Goal: Task Accomplishment & Management: Manage account settings

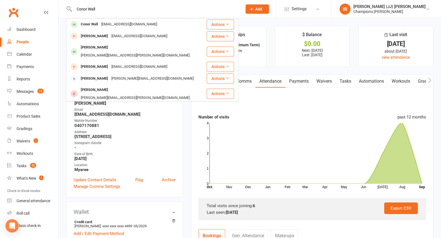
type input "Conor Wall"
click at [112, 24] on div "[EMAIL_ADDRESS][DOMAIN_NAME]" at bounding box center [129, 24] width 59 height 8
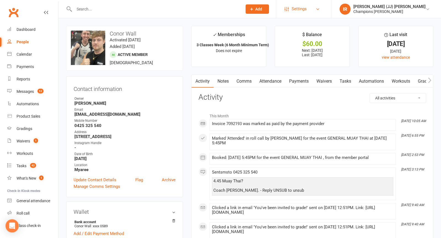
click at [316, 9] on link "Settings" at bounding box center [303, 9] width 38 height 12
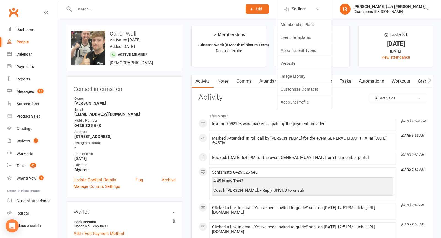
click at [292, 81] on link "Payments" at bounding box center [298, 81] width 27 height 13
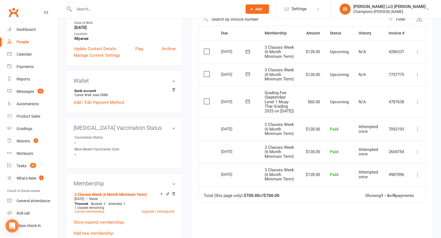
scroll to position [131, 0]
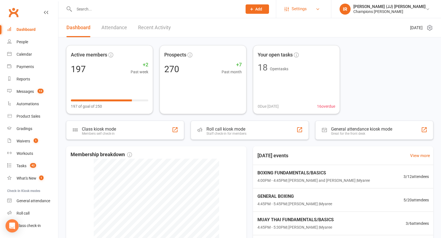
click at [307, 14] on span "Settings" at bounding box center [299, 9] width 15 height 12
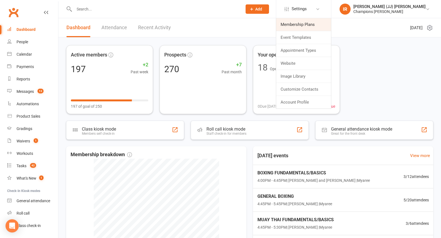
click at [327, 24] on link "Membership Plans" at bounding box center [303, 24] width 55 height 13
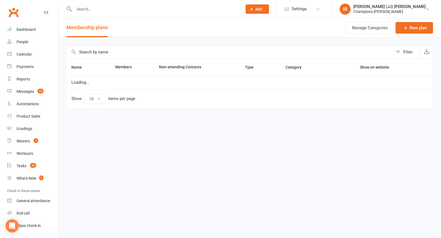
select select "100"
click at [118, 49] on input "text" at bounding box center [229, 51] width 326 height 13
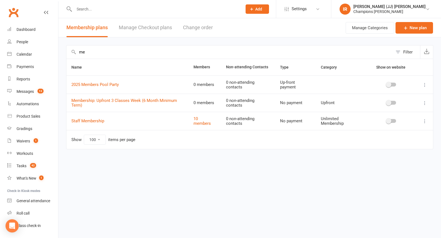
type input "m"
type input "6"
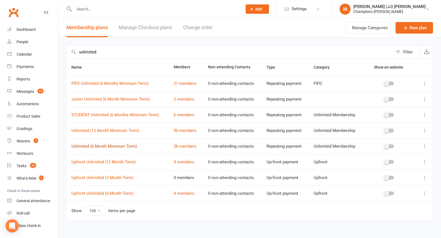
type input "unlimited"
click at [122, 144] on link "Unlimited (6 Month Minimum Term)" at bounding box center [104, 146] width 66 height 5
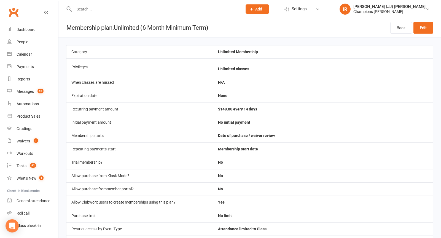
scroll to position [7, 0]
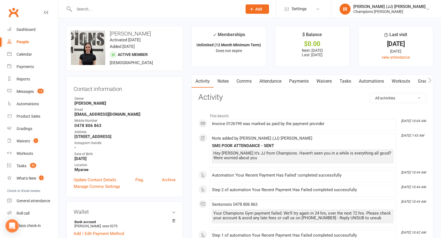
click at [186, 10] on input "text" at bounding box center [155, 9] width 166 height 8
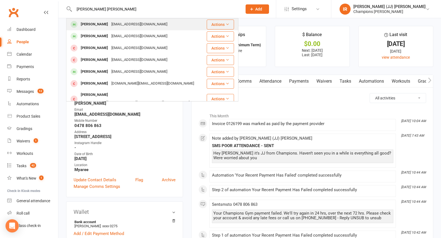
type input "jamie tom"
click at [164, 28] on div "jamiethompson1999@hotmail.com" at bounding box center [139, 24] width 59 height 8
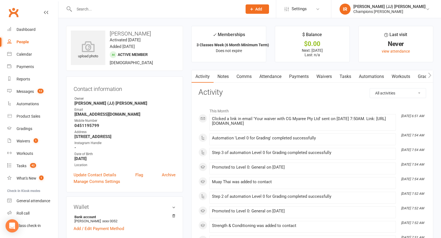
click at [161, 107] on div "Email" at bounding box center [124, 109] width 101 height 5
click at [215, 82] on link "Notes" at bounding box center [223, 76] width 19 height 13
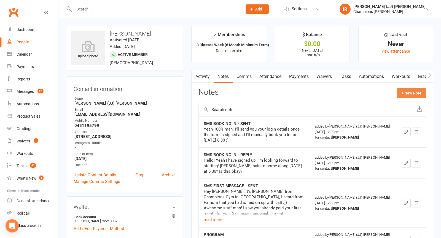
click at [416, 93] on button "+ New Note" at bounding box center [411, 93] width 29 height 10
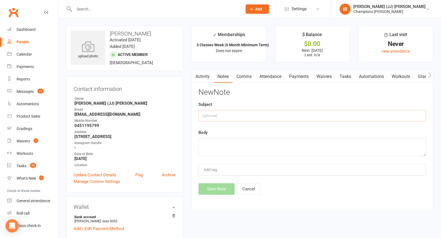
click at [301, 115] on input "text" at bounding box center [312, 116] width 228 height 12
type input "EMAIL 7 DAY COOLING PERIOD - RECEIVED"
click at [268, 143] on textarea at bounding box center [312, 147] width 228 height 18
paste textarea "Hello, I recently signed up to champions gym myaree, I signed the form and emai…"
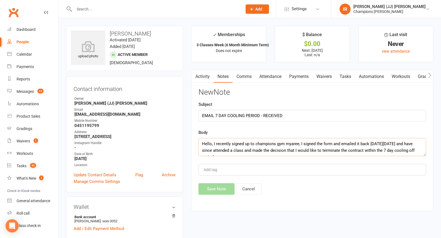
scroll to position [23, 0]
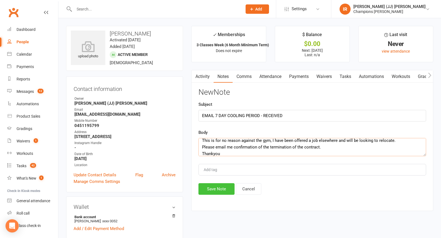
type textarea "Hello, I recently signed up to champions gym myaree, I signed the form and emai…"
click at [219, 187] on button "Save Note" at bounding box center [216, 189] width 36 height 12
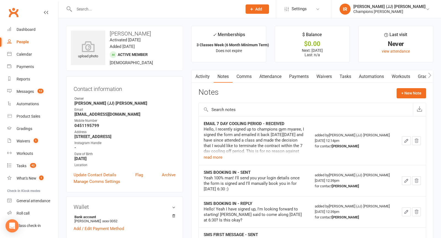
click at [125, 36] on h3 "Jamie Thompson" at bounding box center [124, 34] width 107 height 6
copy h3 "Jamie Thompson"
click at [101, 5] on input "text" at bounding box center [155, 9] width 166 height 8
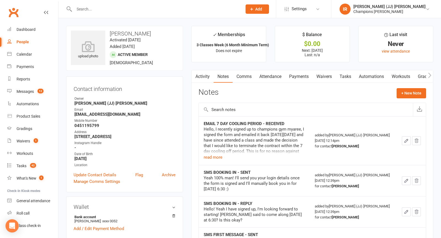
paste input "Blake Sherry"
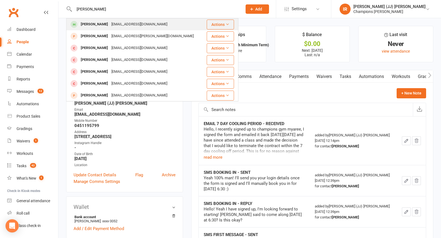
type input "Blake Sherry"
click at [95, 23] on div "Blake Sherry" at bounding box center [94, 24] width 31 height 8
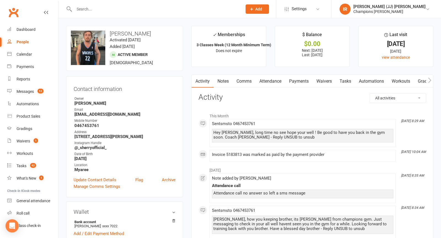
click at [266, 80] on link "Attendance" at bounding box center [271, 81] width 30 height 13
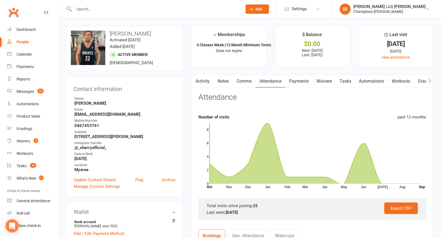
click at [227, 80] on link "Notes" at bounding box center [223, 81] width 19 height 13
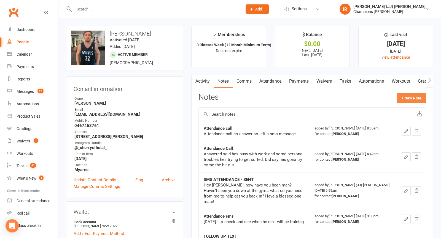
click at [420, 97] on button "+ New Note" at bounding box center [411, 98] width 29 height 10
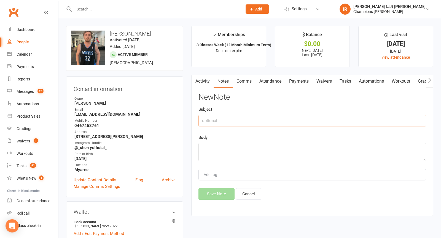
click at [286, 119] on input "text" at bounding box center [312, 121] width 228 height 12
click at [241, 123] on input "ATTEDANCE SMS - SENT" at bounding box center [312, 121] width 228 height 12
type input "ATTEDANCE SMS - SENT"
click at [227, 142] on div "Body" at bounding box center [312, 147] width 228 height 27
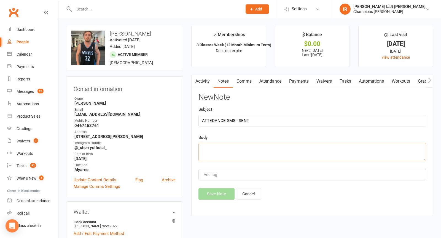
click at [219, 156] on textarea at bounding box center [312, 152] width 228 height 18
paste textarea "SENT"
type textarea "SENT"
click at [216, 190] on button "Save Note" at bounding box center [216, 194] width 36 height 12
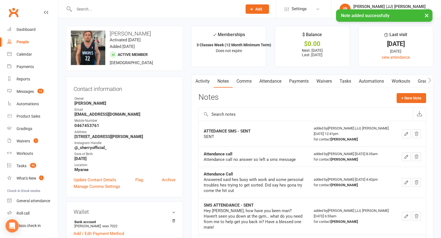
click at [179, 6] on input "text" at bounding box center [155, 9] width 166 height 8
paste input "Zack Bishop"
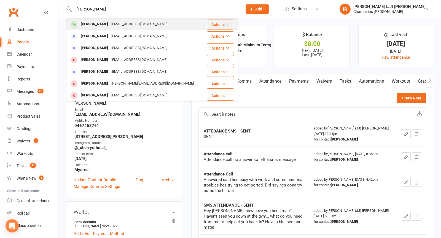
type input "Zack Bishop"
click at [113, 25] on div "bishopryan777@gmail.com" at bounding box center [139, 24] width 59 height 8
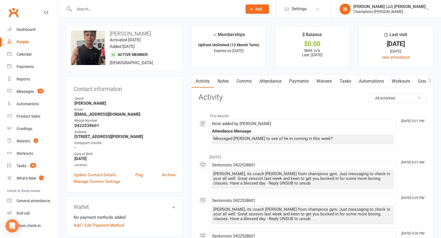
click at [276, 80] on link "Attendance" at bounding box center [271, 81] width 30 height 13
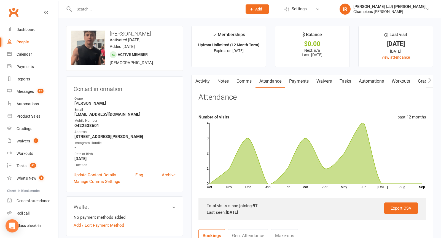
click at [222, 78] on link "Notes" at bounding box center [223, 81] width 19 height 13
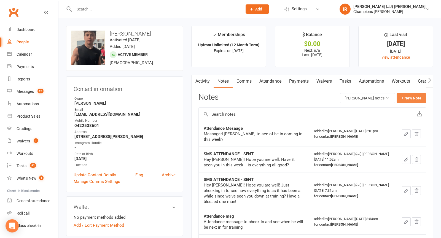
click at [407, 98] on button "+ New Note" at bounding box center [411, 98] width 29 height 10
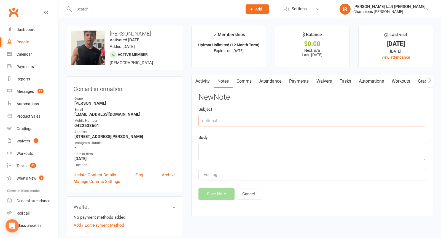
click at [300, 120] on input "text" at bounding box center [312, 121] width 228 height 12
type input "ATTENDANCE SMS - SENT"
click at [243, 152] on textarea at bounding box center [312, 152] width 228 height 18
click at [247, 119] on input "ATTENDANCE SMS - SENT" at bounding box center [312, 121] width 228 height 12
click at [247, 118] on input "ATTENDANCE SMS - SENT" at bounding box center [312, 121] width 228 height 12
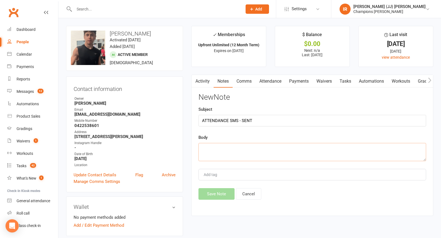
click at [220, 151] on textarea at bounding box center [312, 152] width 228 height 18
paste textarea "SENT"
type textarea "SENT"
click at [205, 192] on button "Save Note" at bounding box center [216, 194] width 36 height 12
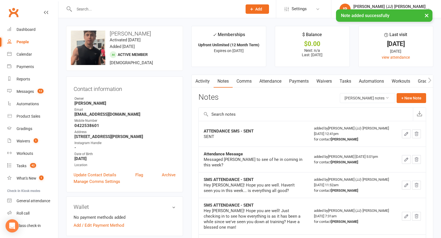
click at [145, 9] on div "× Note added successfully" at bounding box center [217, 9] width 434 height 0
click at [202, 85] on link "Activity" at bounding box center [203, 81] width 22 height 13
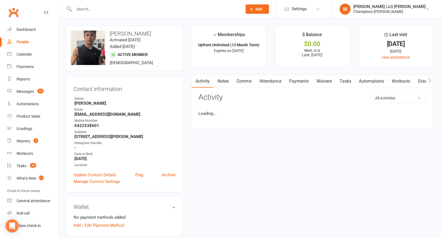
click at [177, 6] on input "text" at bounding box center [155, 9] width 166 height 8
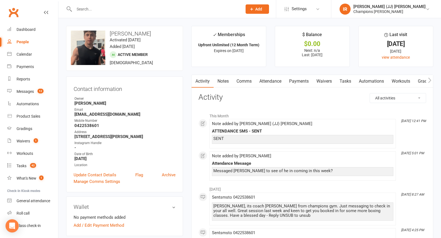
paste input "Adam Fleet"
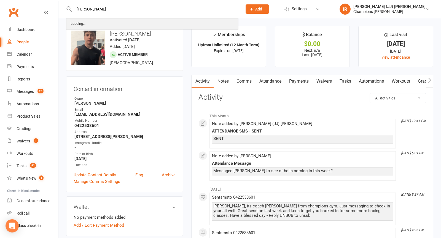
type input "Adam Fleet"
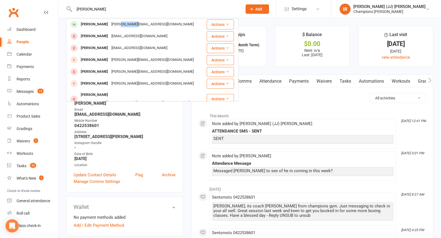
click at [126, 26] on div "adam@fleetbeck.com.au" at bounding box center [153, 24] width 86 height 8
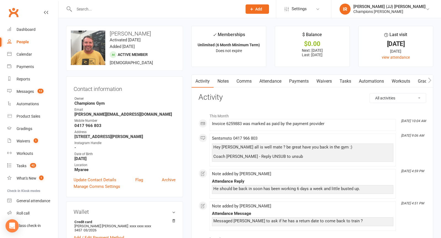
click at [224, 80] on link "Notes" at bounding box center [223, 81] width 19 height 13
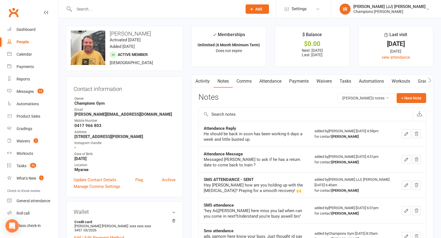
click at [408, 97] on button "+ New Note" at bounding box center [411, 98] width 29 height 10
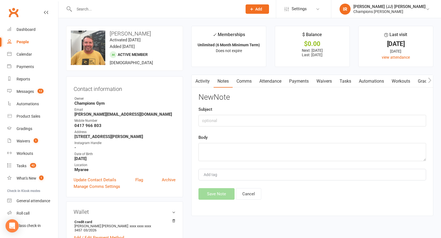
click at [277, 128] on div "New Note Subject Body Add tag Save Note Cancel" at bounding box center [312, 146] width 228 height 107
click at [272, 117] on input "text" at bounding box center [312, 121] width 228 height 12
type input "SMS ATTENDANCE - SENT"
click at [235, 157] on textarea at bounding box center [312, 152] width 228 height 18
type textarea "SENT"
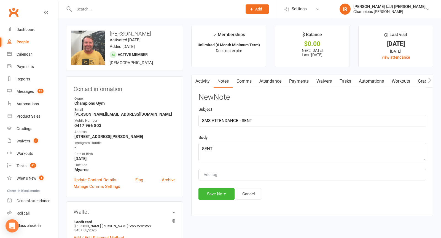
click at [196, 193] on div "Activity Notes Comms Attendance Payments Waivers Tasks Automations Workouts Gra…" at bounding box center [312, 145] width 242 height 141
click at [217, 193] on button "Save Note" at bounding box center [216, 194] width 36 height 12
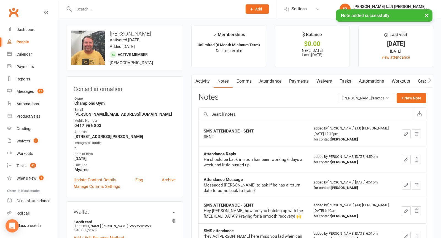
click at [116, 9] on div "× Note added successfully" at bounding box center [217, 9] width 434 height 0
click at [108, 5] on div at bounding box center [152, 9] width 172 height 18
click at [104, 7] on input "text" at bounding box center [155, 9] width 166 height 8
paste input "Kane Cresswell"
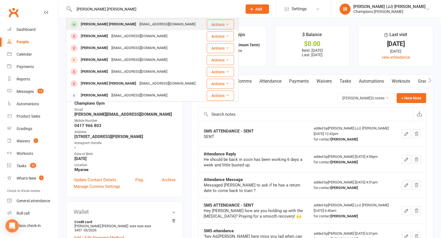
type input "Kane Cresswell"
click at [138, 25] on div "kcress80@outlook.com" at bounding box center [167, 24] width 59 height 8
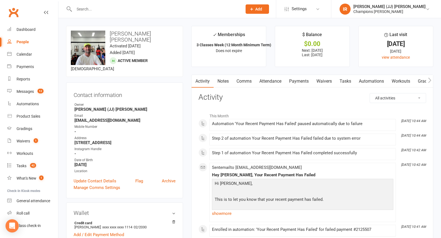
click at [97, 116] on ul "Owner Ignacio (JJ) Ronda Email kcress80@outlook.com Mobile Number - Address 93 …" at bounding box center [125, 138] width 102 height 72
click at [96, 118] on strong "kcress80@outlook.com" at bounding box center [124, 120] width 101 height 5
copy render-form-field "kcress80@outlook.com"
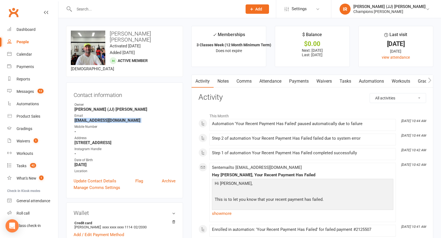
click at [226, 79] on link "Notes" at bounding box center [223, 81] width 19 height 13
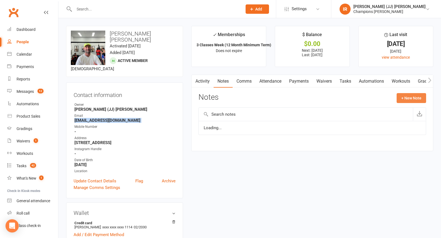
click at [415, 97] on button "+ New Note" at bounding box center [411, 98] width 29 height 10
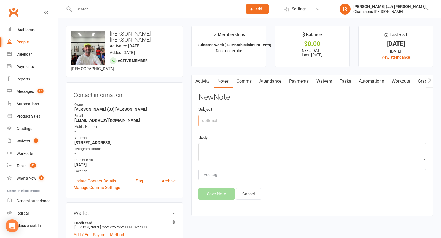
click at [293, 120] on input "text" at bounding box center [312, 121] width 228 height 12
type input "EMAIL ATTENDANCE - SENT"
click at [263, 149] on textarea at bounding box center [312, 152] width 228 height 18
type textarea "SENT"
click at [217, 189] on button "Save Note" at bounding box center [216, 194] width 36 height 12
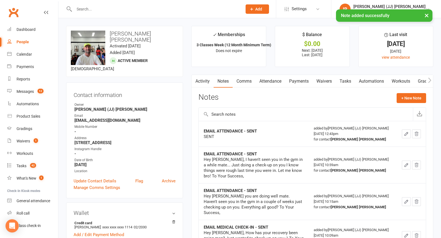
click at [170, 7] on input "text" at bounding box center [155, 9] width 166 height 8
paste input "Rennie Green"
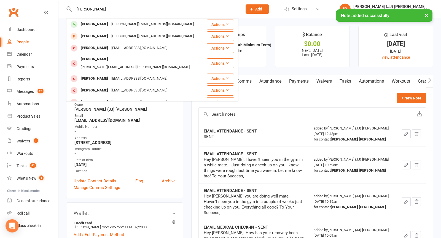
type input "Rennie Green"
click at [117, 9] on div "× Note added successfully" at bounding box center [217, 9] width 434 height 0
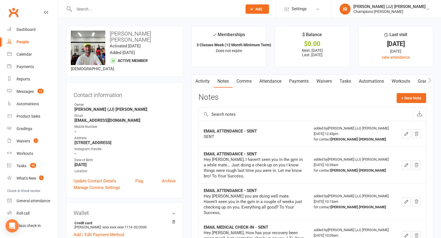
click at [110, 10] on input "text" at bounding box center [155, 9] width 166 height 8
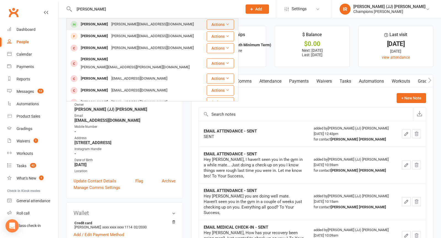
type input "rennie"
click at [102, 27] on div "Rennie Green" at bounding box center [94, 24] width 31 height 8
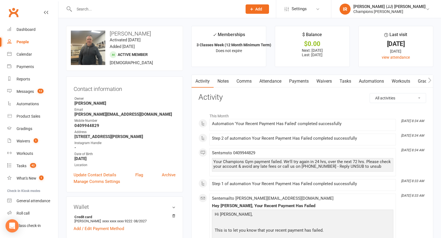
click at [224, 83] on link "Notes" at bounding box center [223, 81] width 19 height 13
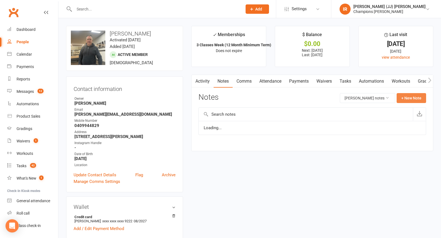
click at [405, 98] on button "+ New Note" at bounding box center [411, 98] width 29 height 10
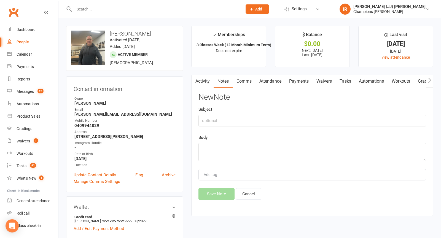
click at [295, 113] on div "Subject" at bounding box center [312, 116] width 228 height 20
click at [293, 116] on input "text" at bounding box center [312, 121] width 228 height 12
type input "ATTENDANCE SMS - SENT"
click at [268, 151] on textarea at bounding box center [312, 152] width 228 height 18
type textarea "SENT"
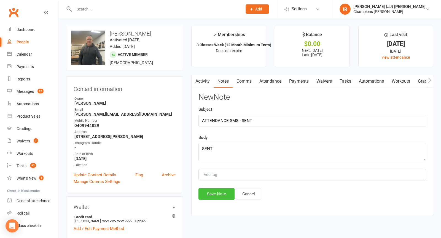
click at [214, 196] on button "Save Note" at bounding box center [216, 194] width 36 height 12
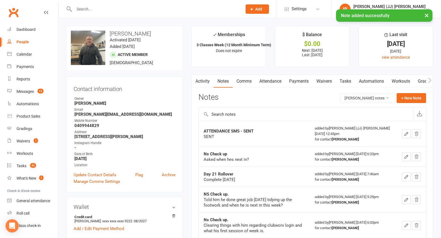
click at [166, 9] on div "× Note added successfully" at bounding box center [217, 9] width 434 height 0
click at [160, 9] on input "text" at bounding box center [155, 9] width 166 height 8
paste input "Samantha Davis"
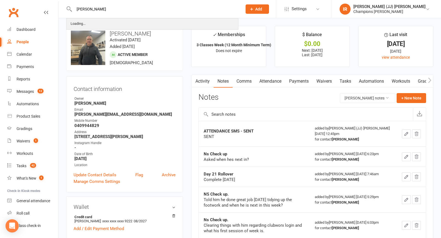
type input "Samantha Davis"
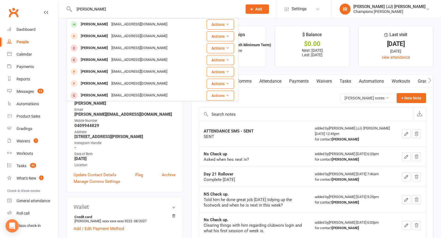
click at [118, 26] on div "Samantha.davis98@outlook.com" at bounding box center [139, 24] width 59 height 8
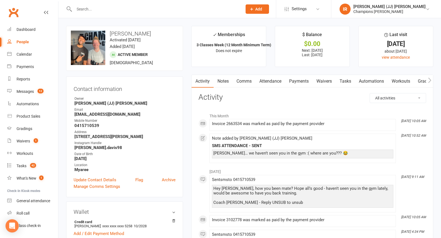
click at [225, 85] on link "Notes" at bounding box center [223, 81] width 19 height 13
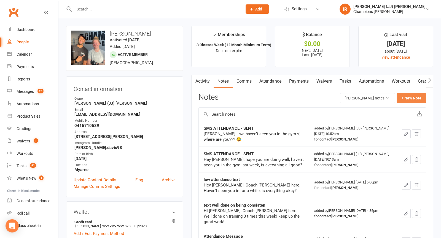
click at [416, 98] on button "+ New Note" at bounding box center [411, 98] width 29 height 10
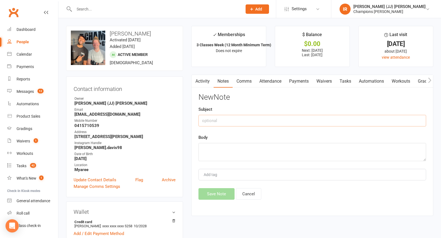
click at [305, 117] on input "text" at bounding box center [312, 121] width 228 height 12
type input "SMS ATTENDANCE - SENT"
click at [274, 148] on textarea at bounding box center [312, 152] width 228 height 18
type textarea "SENT"
click at [221, 205] on div "Activity Notes Comms Attendance Payments Waivers Tasks Automations Workouts Gra…" at bounding box center [312, 145] width 242 height 141
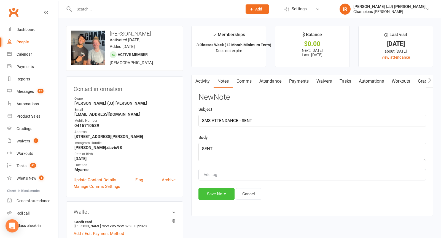
click at [213, 189] on button "Save Note" at bounding box center [216, 194] width 36 height 12
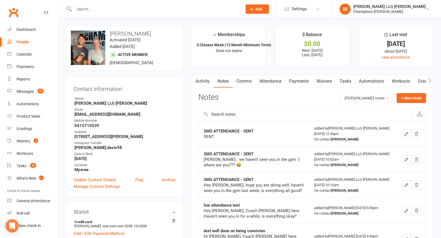
click at [144, 10] on input "text" at bounding box center [155, 9] width 166 height 8
paste input "Toby Van"
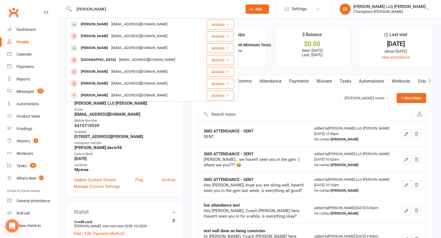
type input "Toby Van"
click at [110, 23] on div "Tobyvan27@gmail.com" at bounding box center [139, 24] width 59 height 8
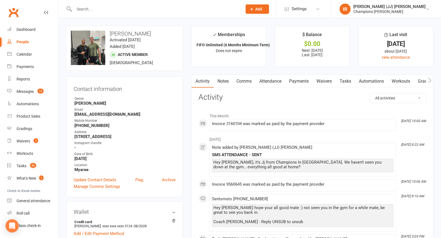
click at [221, 84] on link "Notes" at bounding box center [223, 81] width 19 height 13
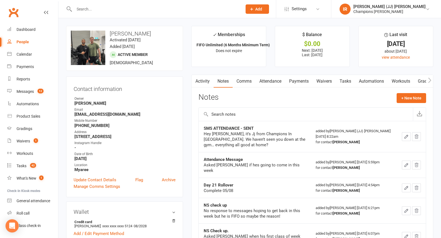
click at [202, 83] on link "Activity" at bounding box center [203, 81] width 22 height 13
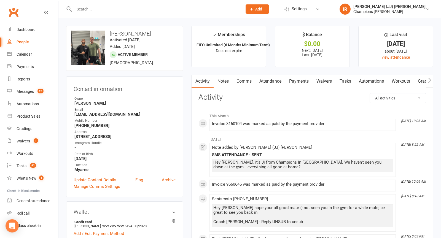
click at [222, 79] on link "Notes" at bounding box center [223, 81] width 19 height 13
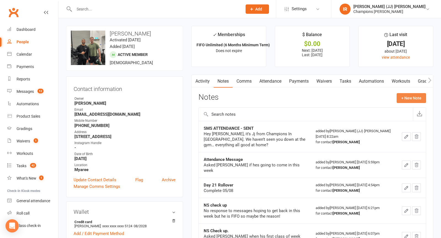
click at [402, 98] on button "+ New Note" at bounding box center [411, 98] width 29 height 10
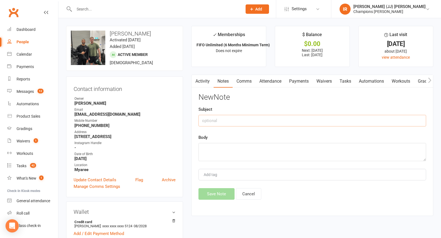
click at [338, 118] on input "text" at bounding box center [312, 121] width 228 height 12
type input "SMS ATTENDANCE - SENT"
click at [306, 153] on textarea at bounding box center [312, 152] width 228 height 18
type textarea "SENT"
click at [224, 191] on button "Save Note" at bounding box center [216, 194] width 36 height 12
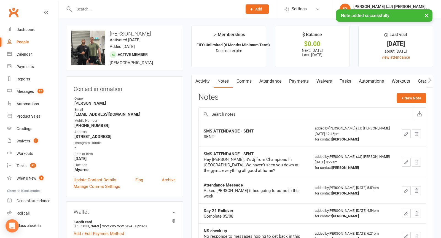
click at [226, 7] on input "text" at bounding box center [155, 9] width 166 height 8
paste input "Ryan Aitken"
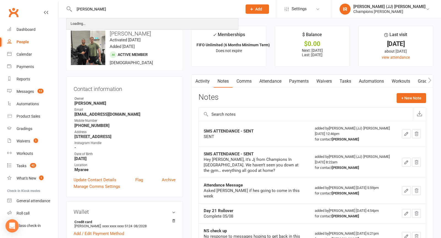
type input "Ryan Aitken"
click at [155, 25] on div "Loading..." at bounding box center [152, 24] width 171 height 10
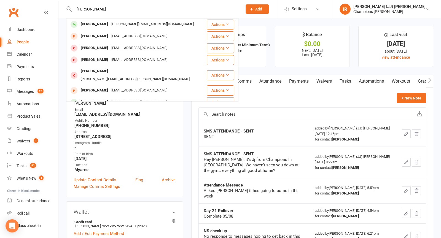
click at [155, 25] on div "Ryan Aitken ryan.aitkenn8206@gmail.com" at bounding box center [136, 24] width 139 height 11
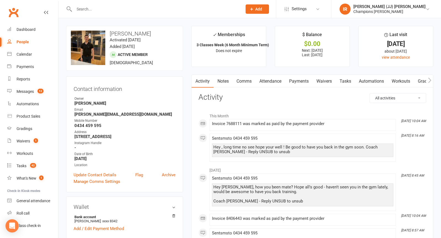
click at [279, 81] on link "Attendance" at bounding box center [271, 81] width 30 height 13
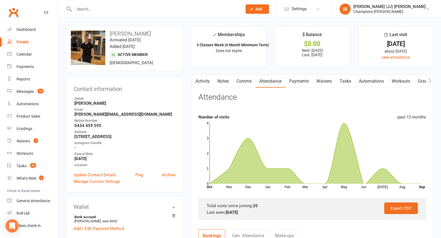
click at [223, 80] on link "Notes" at bounding box center [223, 81] width 19 height 13
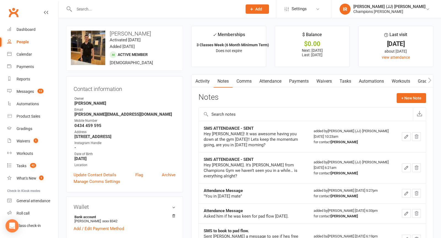
click at [417, 106] on div "Notes + New Note" at bounding box center [312, 100] width 228 height 14
click at [405, 93] on button "+ New Note" at bounding box center [411, 98] width 29 height 10
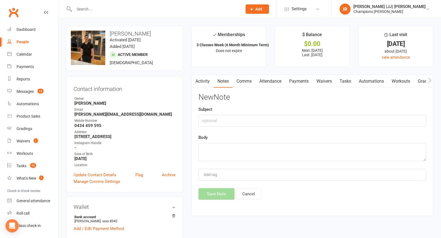
click at [302, 111] on div "Subject" at bounding box center [312, 116] width 228 height 20
click at [297, 118] on input "text" at bounding box center [312, 121] width 228 height 12
type input "SMS ATTENDANCE - SENT"
click at [271, 149] on textarea at bounding box center [312, 152] width 228 height 18
type textarea "SENT"
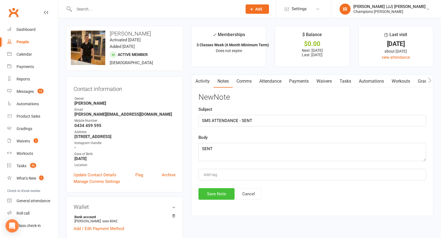
click at [219, 192] on button "Save Note" at bounding box center [216, 194] width 36 height 12
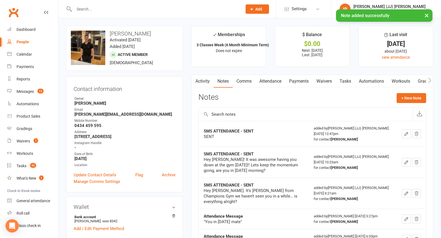
click at [240, 9] on div "× Note added successfully" at bounding box center [217, 9] width 434 height 0
click at [216, 7] on input "text" at bounding box center [155, 9] width 166 height 8
paste input "Mitchel Huntly"
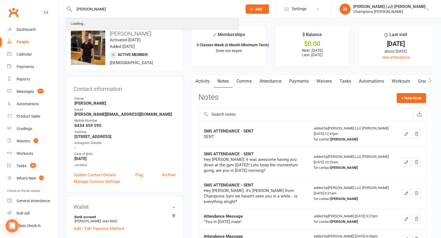
type input "Mitchel Huntly"
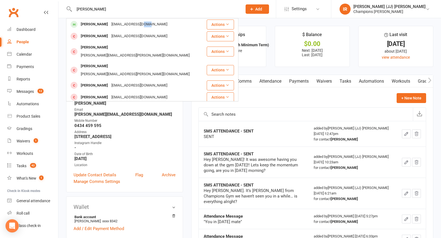
click at [140, 25] on div "mitchelh00@gmail.com" at bounding box center [139, 24] width 59 height 8
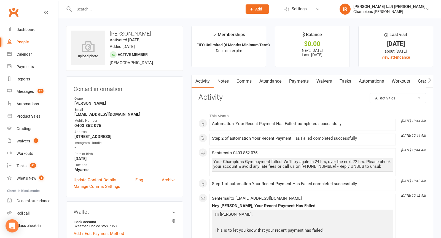
click at [267, 83] on link "Attendance" at bounding box center [271, 81] width 30 height 13
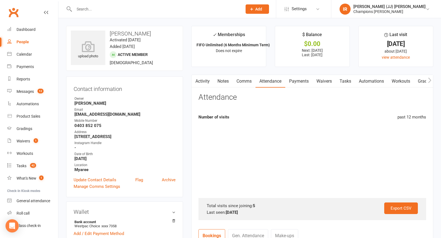
drag, startPoint x: 304, startPoint y: 80, endPoint x: 299, endPoint y: 128, distance: 48.0
click at [304, 80] on link "Payments" at bounding box center [298, 81] width 27 height 13
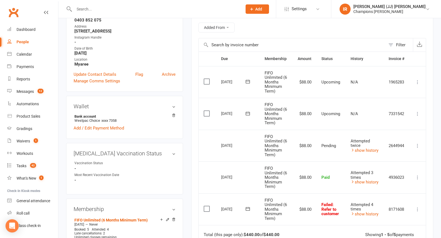
scroll to position [83, 0]
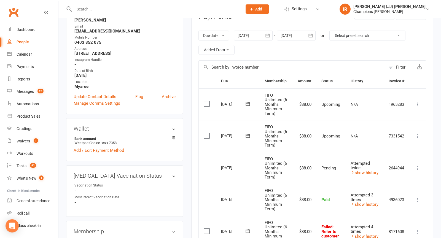
click at [259, 40] on div "Due date Due date Date paid Date failed Date settled 11 Aug 2025 August 2025 Su…" at bounding box center [312, 42] width 228 height 35
click at [255, 37] on div at bounding box center [253, 36] width 39 height 10
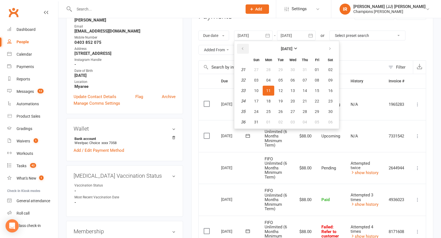
click at [245, 45] on button "button" at bounding box center [243, 49] width 12 height 10
click at [271, 88] on button "16" at bounding box center [269, 91] width 12 height 10
type input "16 Jun 2025"
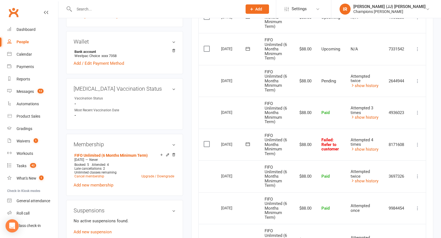
scroll to position [0, 0]
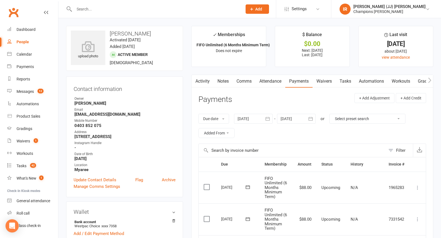
click at [323, 79] on link "Waivers" at bounding box center [324, 81] width 23 height 13
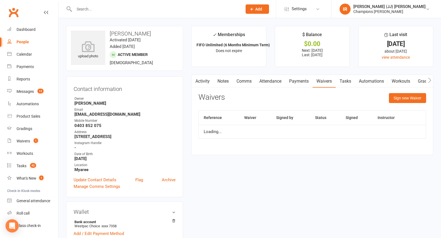
click at [273, 81] on link "Attendance" at bounding box center [271, 81] width 30 height 13
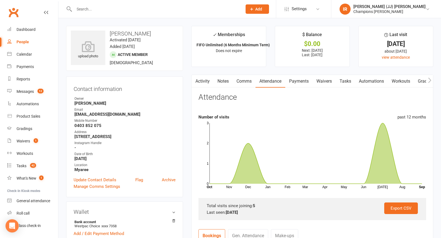
click at [224, 83] on link "Notes" at bounding box center [223, 81] width 19 height 13
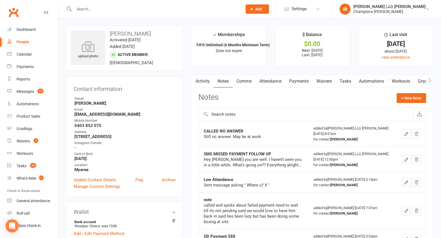
click at [407, 104] on div "Notes + New Note" at bounding box center [312, 100] width 228 height 14
click at [400, 96] on button "+ New Note" at bounding box center [411, 98] width 29 height 10
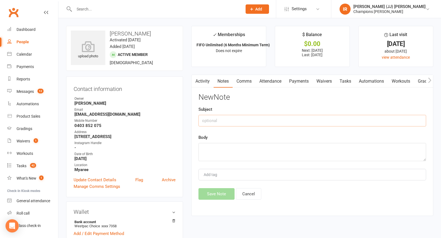
click at [298, 118] on input "text" at bounding box center [312, 121] width 228 height 12
type input "SMS ATTENDANCE - SENT"
click at [265, 151] on textarea at bounding box center [312, 152] width 228 height 18
type textarea "SENT"
click at [208, 191] on button "Save Note" at bounding box center [216, 194] width 36 height 12
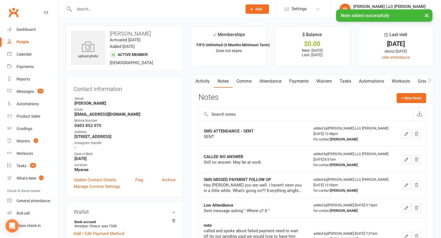
click at [184, 9] on div "× Note added successfully" at bounding box center [217, 9] width 434 height 0
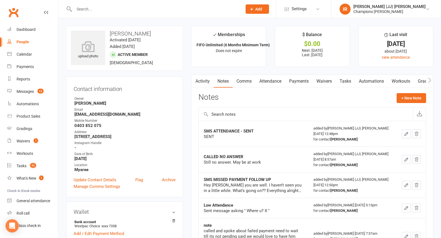
click at [188, 38] on main "✓ Memberships FIFO Unlimited (6 Months Minimum Term) Does not expire $ Balance …" at bounding box center [312, 216] width 250 height 380
click at [180, 9] on input "text" at bounding box center [155, 9] width 166 height 8
paste input "Ante Bicanic"
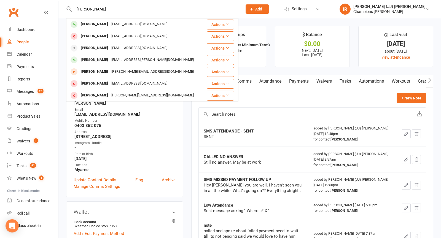
type input "Ante Bicanic"
click at [138, 23] on div "ante.bicanic@hotmail.com" at bounding box center [139, 24] width 59 height 8
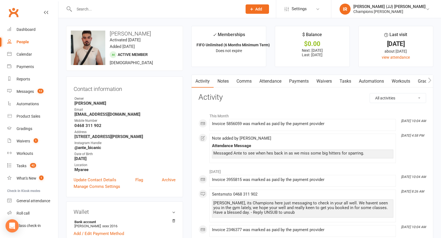
click at [272, 81] on link "Attendance" at bounding box center [271, 81] width 30 height 13
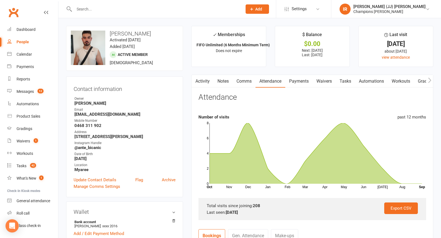
click at [199, 87] on link "Activity" at bounding box center [203, 81] width 22 height 13
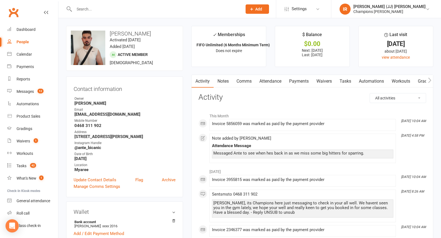
click at [233, 85] on link "Comms" at bounding box center [244, 81] width 23 height 13
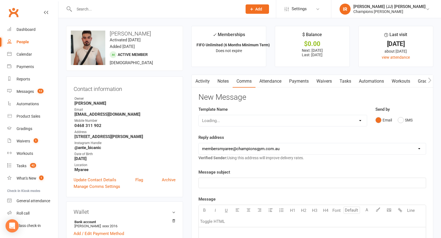
click at [220, 82] on link "Notes" at bounding box center [223, 81] width 19 height 13
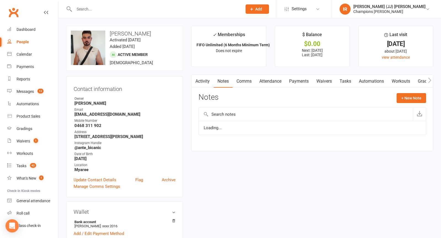
click at [404, 103] on div "Notes + New Note" at bounding box center [312, 100] width 228 height 14
click at [407, 97] on button "+ New Note" at bounding box center [411, 98] width 29 height 10
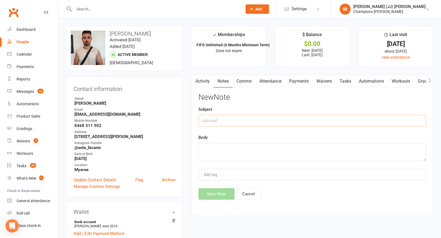
click at [330, 120] on input "text" at bounding box center [312, 121] width 228 height 12
type input "SMS ATTENDANCE - SENT"
click at [273, 157] on textarea at bounding box center [312, 152] width 228 height 18
type textarea "SENT"
click at [217, 194] on button "Save Note" at bounding box center [216, 194] width 36 height 12
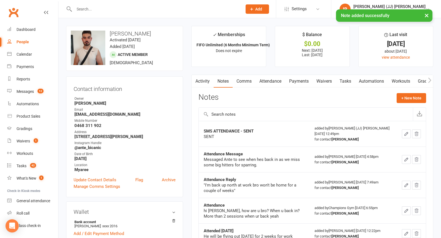
drag, startPoint x: 213, startPoint y: 27, endPoint x: 206, endPoint y: 24, distance: 7.2
click at [213, 27] on li "✓ Memberships FIFO Unlimited (6 Months Minimum Term) Does not expire" at bounding box center [228, 46] width 75 height 41
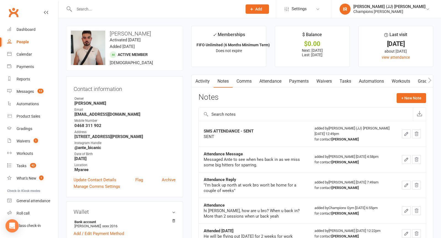
click at [198, 9] on input "text" at bounding box center [155, 9] width 166 height 8
paste input "Nathan Street"
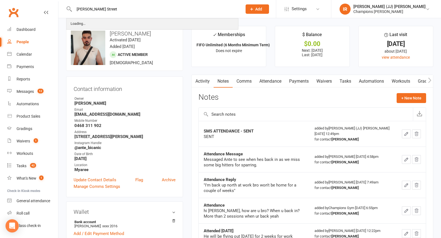
type input "Nathan Street"
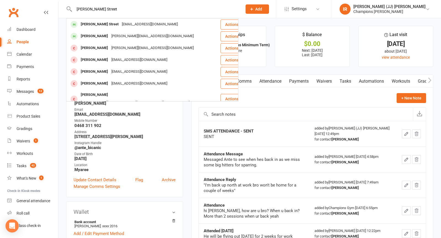
click at [150, 21] on div "Nathan Street Str33t3@hotmail.com" at bounding box center [143, 24] width 153 height 11
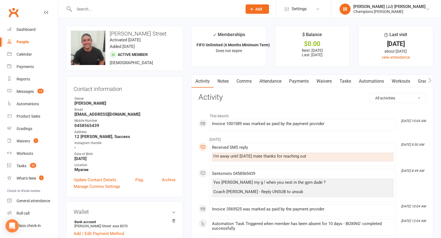
click at [152, 30] on div "upload photo change photo Nathan Street Activated 13 September, 2022 Added 13 S…" at bounding box center [124, 48] width 117 height 45
click at [150, 7] on input "text" at bounding box center [155, 9] width 166 height 8
paste input "Olmo Zambrano"
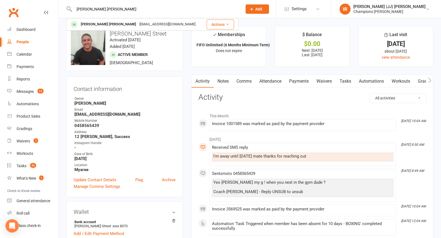
type input "Olmo Zambrano"
click at [138, 24] on div "zsnxzo1@gmail.com" at bounding box center [167, 24] width 59 height 8
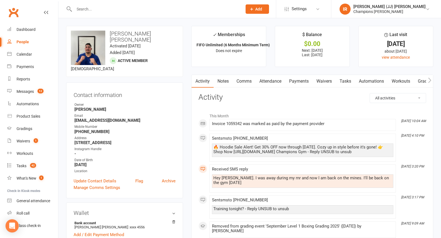
click at [242, 80] on link "Comms" at bounding box center [244, 81] width 23 height 13
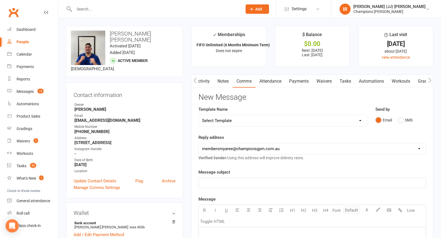
click at [395, 118] on div "Email SMS" at bounding box center [400, 120] width 51 height 10
click at [410, 118] on button "SMS" at bounding box center [405, 120] width 15 height 10
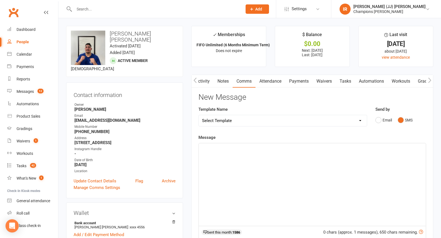
click at [289, 168] on div "﻿" at bounding box center [312, 184] width 227 height 83
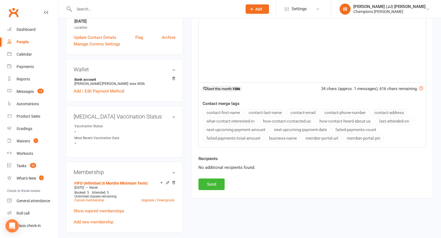
scroll to position [184, 0]
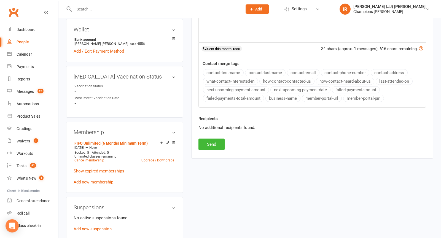
click at [211, 136] on div "Recipients No additional recipients found." at bounding box center [312, 126] width 236 height 23
click at [209, 141] on button "Send" at bounding box center [211, 145] width 26 height 12
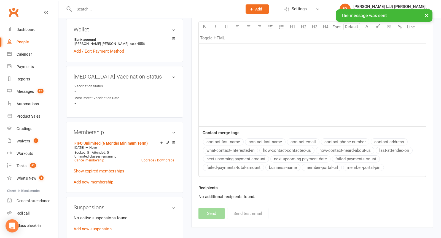
scroll to position [0, 0]
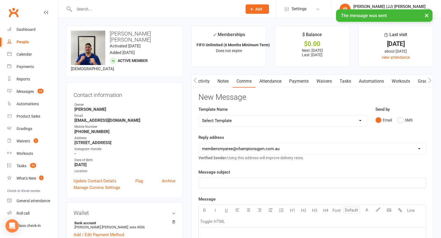
click at [199, 82] on link "Activity" at bounding box center [203, 81] width 22 height 13
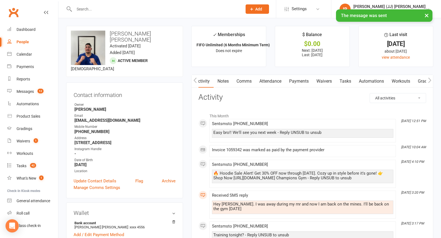
click at [227, 84] on link "Notes" at bounding box center [223, 81] width 19 height 13
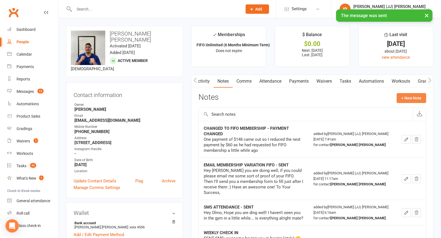
click at [410, 99] on button "+ New Note" at bounding box center [411, 98] width 29 height 10
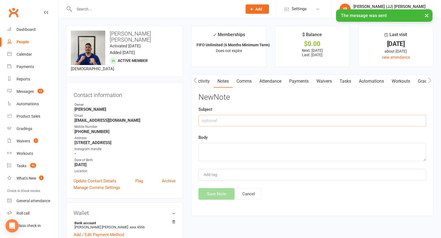
click at [294, 119] on input "text" at bounding box center [312, 121] width 228 height 12
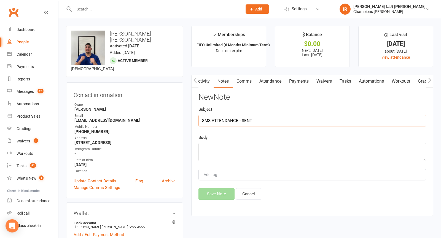
type input "SMS ATTENDANCE - SENT"
click at [268, 147] on textarea at bounding box center [312, 152] width 228 height 18
type textarea "SENT"
click at [224, 184] on div "New Note Subject SMS ATTENDANCE - SENT Body SENT Add tag Save Note Cancel" at bounding box center [312, 146] width 228 height 107
click at [219, 190] on button "Save Note" at bounding box center [216, 194] width 36 height 12
